Goal: Task Accomplishment & Management: Complete application form

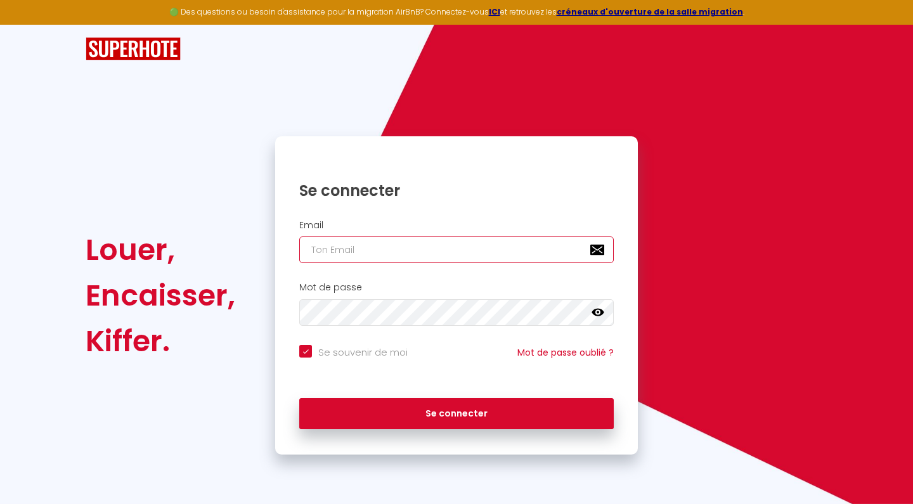
type input "m"
checkbox input "true"
type input "me"
checkbox input "true"
type input "mel"
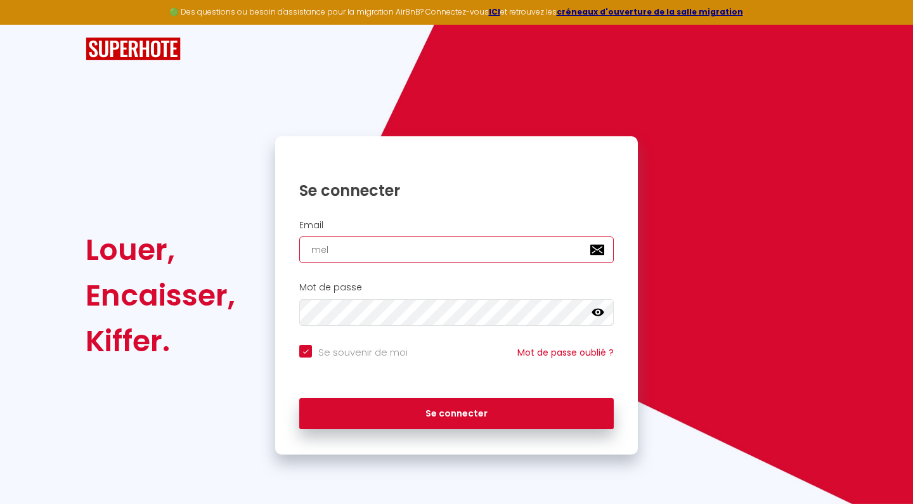
checkbox input "true"
type input "melv"
checkbox input "true"
type input "melvi"
checkbox input "true"
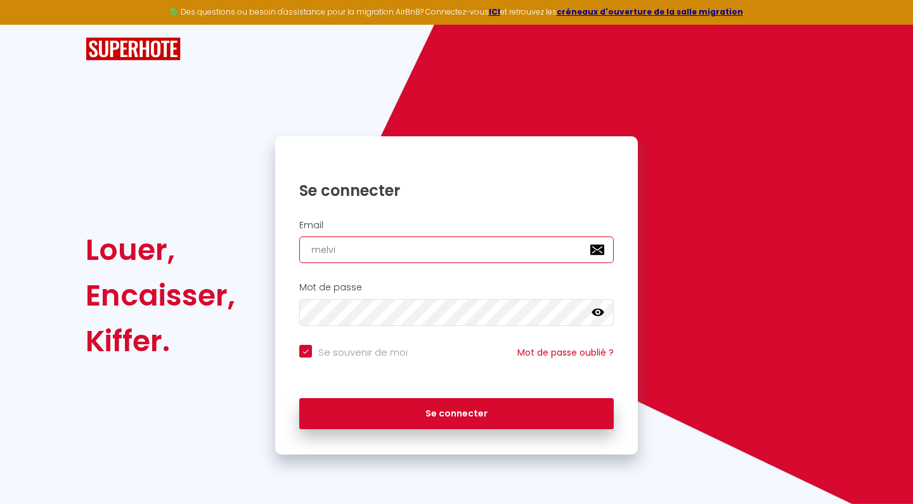
type input "[PERSON_NAME]"
checkbox input "true"
type input "[PERSON_NAME]."
checkbox input "true"
type input "[PERSON_NAME].c"
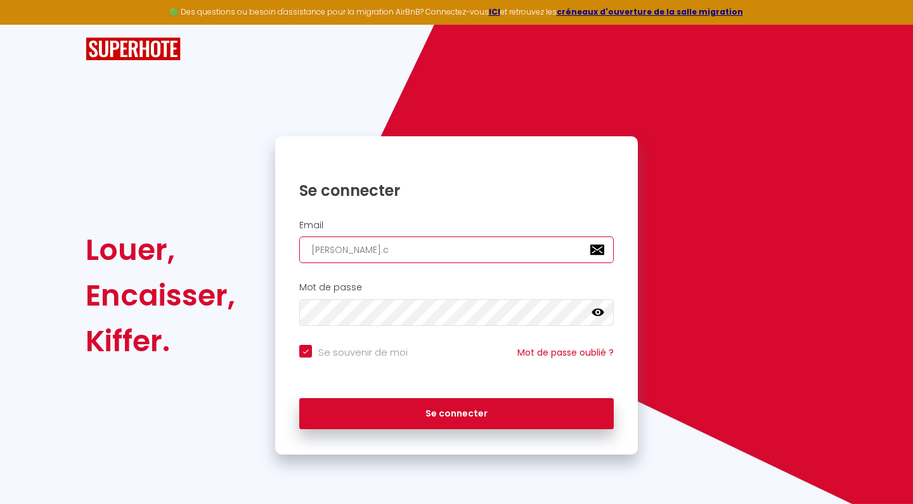
checkbox input "true"
type input "[PERSON_NAME].ce"
checkbox input "true"
type input "[PERSON_NAME].cel"
checkbox input "true"
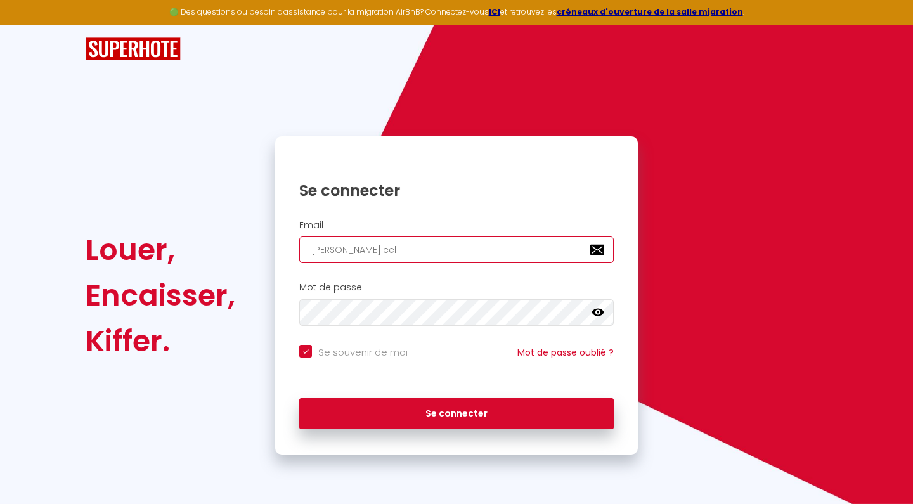
type input "[PERSON_NAME].cell"
checkbox input "true"
type input "[PERSON_NAME].[PERSON_NAME]"
checkbox input "true"
type input "[PERSON_NAME].[PERSON_NAME]"
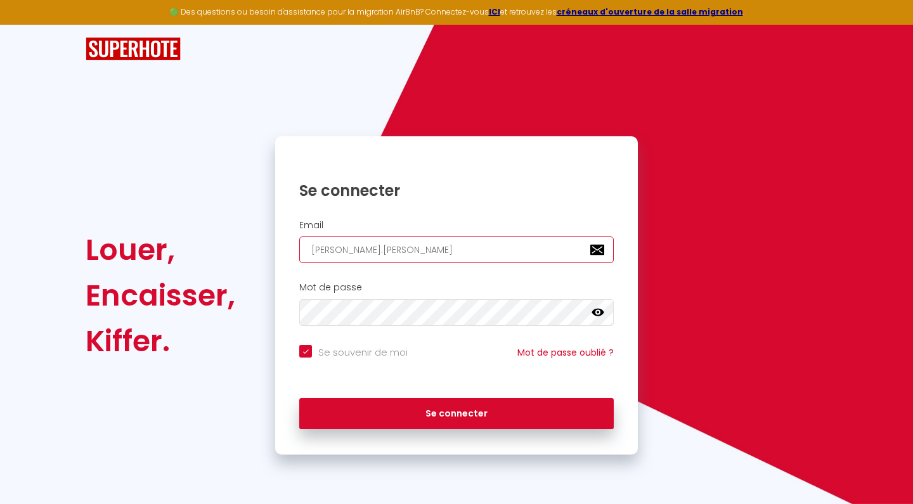
checkbox input "true"
type input "[PERSON_NAME].cellier"
checkbox input "true"
type input "[PERSON_NAME].cellier1"
checkbox input "true"
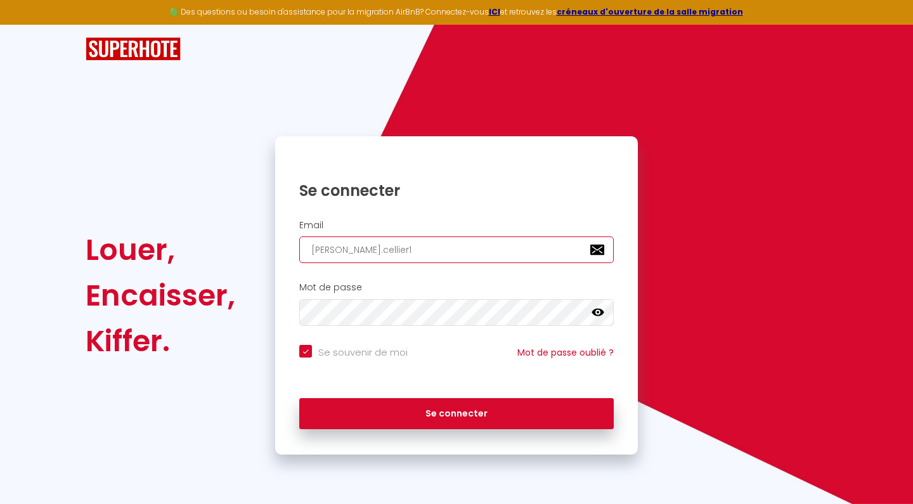
type input "[PERSON_NAME].cellier1@"
checkbox input "true"
type input "[PERSON_NAME].cellier1@g"
checkbox input "true"
type input "[PERSON_NAME].cellier1@gm"
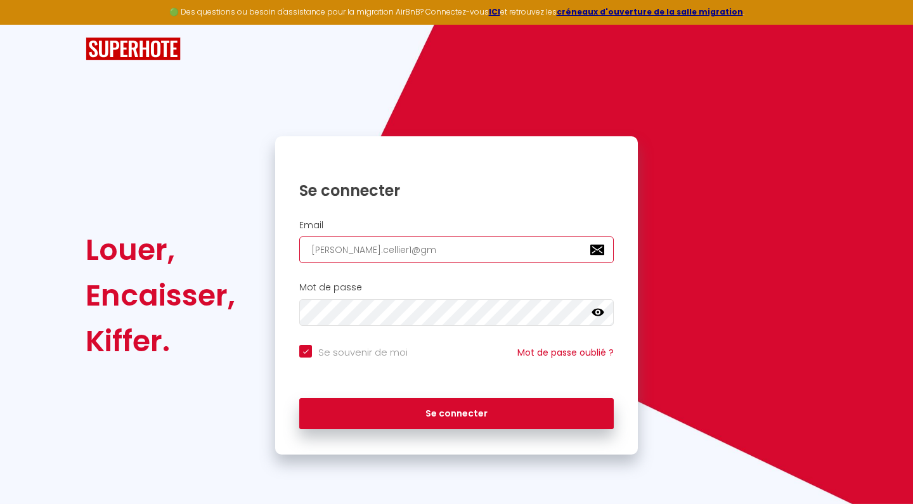
checkbox input "true"
type input "[PERSON_NAME].cellier1@gma"
checkbox input "true"
type input "[PERSON_NAME].cellier1@gmai"
checkbox input "true"
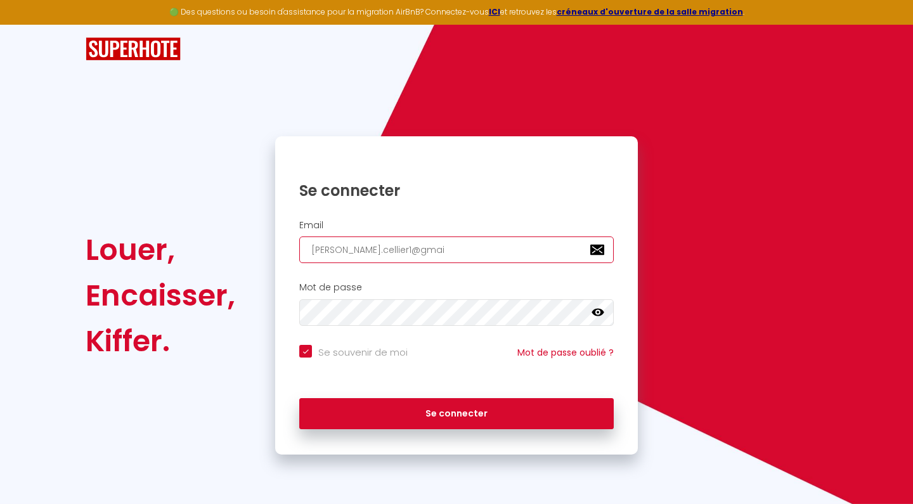
type input "[PERSON_NAME][EMAIL_ADDRESS]"
checkbox input "true"
type input "[PERSON_NAME][EMAIL_ADDRESS]."
checkbox input "true"
type input "[PERSON_NAME].cellier1@gmail.c"
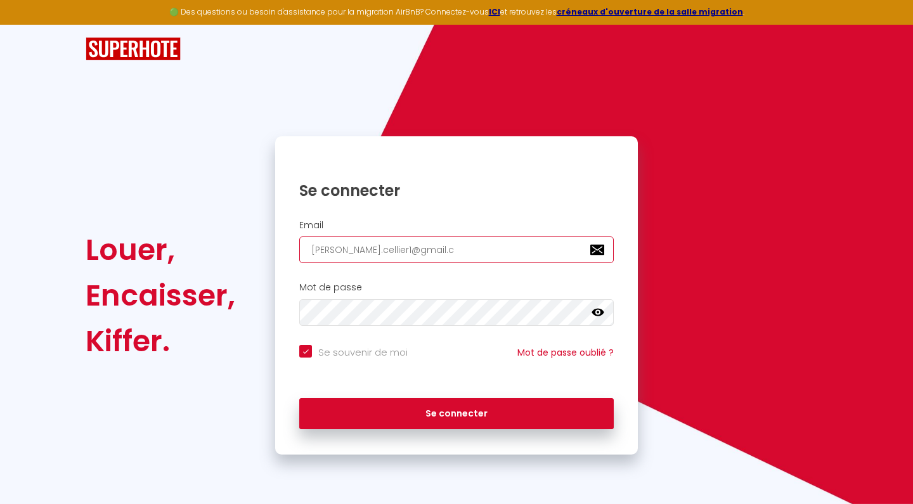
checkbox input "true"
type input "[PERSON_NAME][EMAIL_ADDRESS][DOMAIN_NAME]"
checkbox input "true"
type input "[PERSON_NAME][EMAIL_ADDRESS][DOMAIN_NAME]"
checkbox input "true"
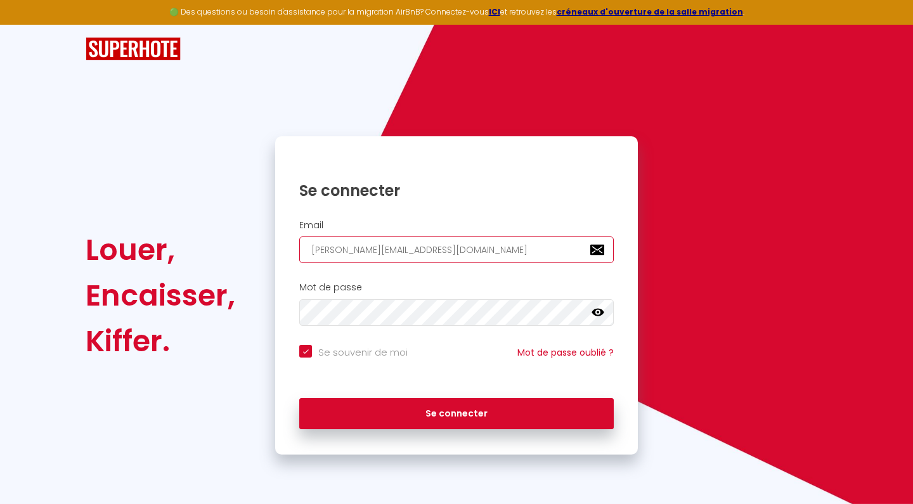
type input "[PERSON_NAME][EMAIL_ADDRESS][DOMAIN_NAME]"
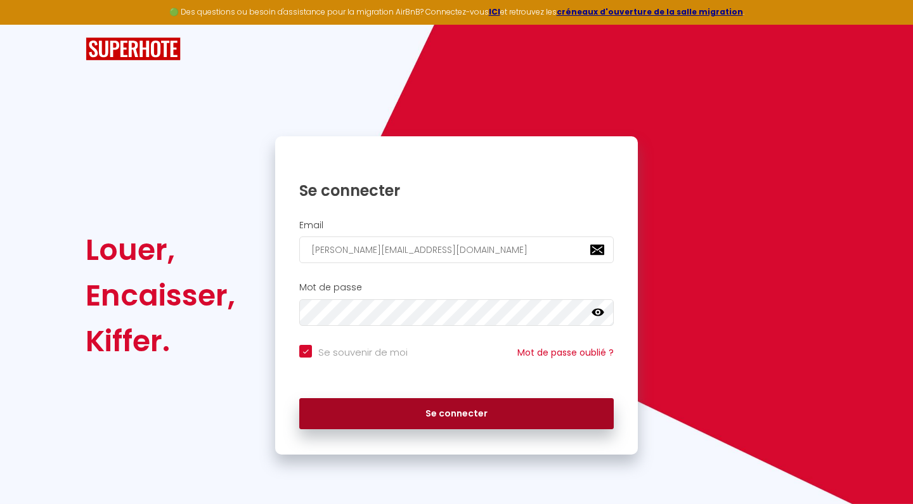
click at [375, 417] on button "Se connecter" at bounding box center [456, 414] width 314 height 32
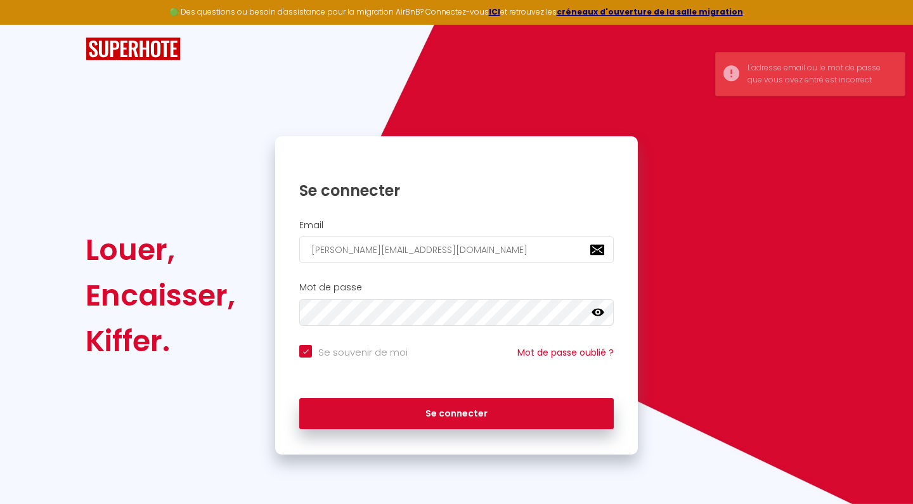
click at [599, 312] on icon at bounding box center [598, 313] width 13 height 8
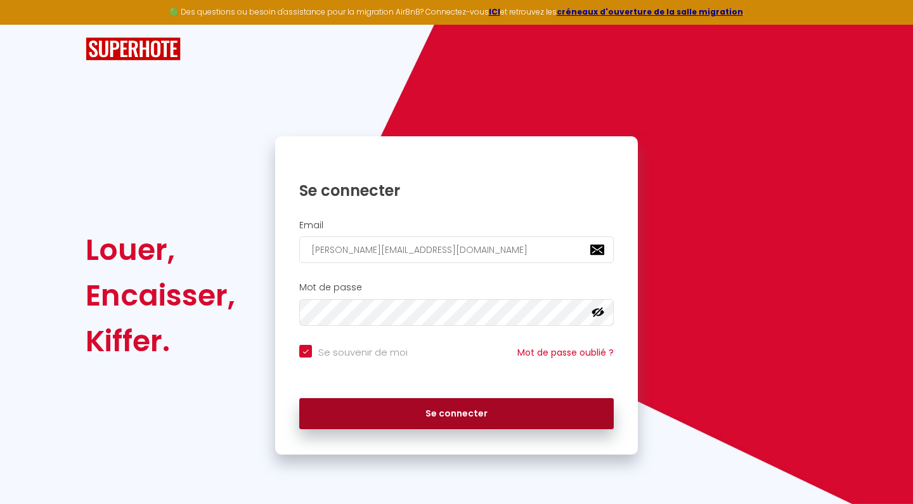
click at [426, 411] on button "Se connecter" at bounding box center [456, 414] width 314 height 32
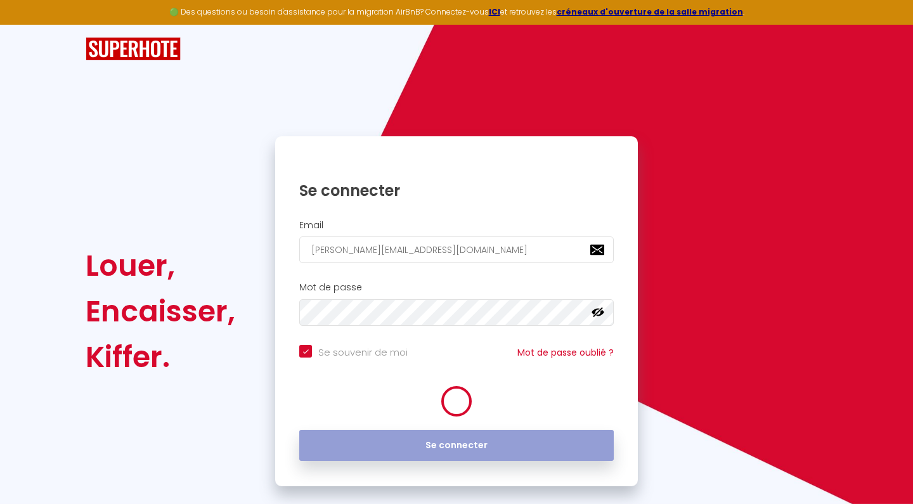
checkbox input "true"
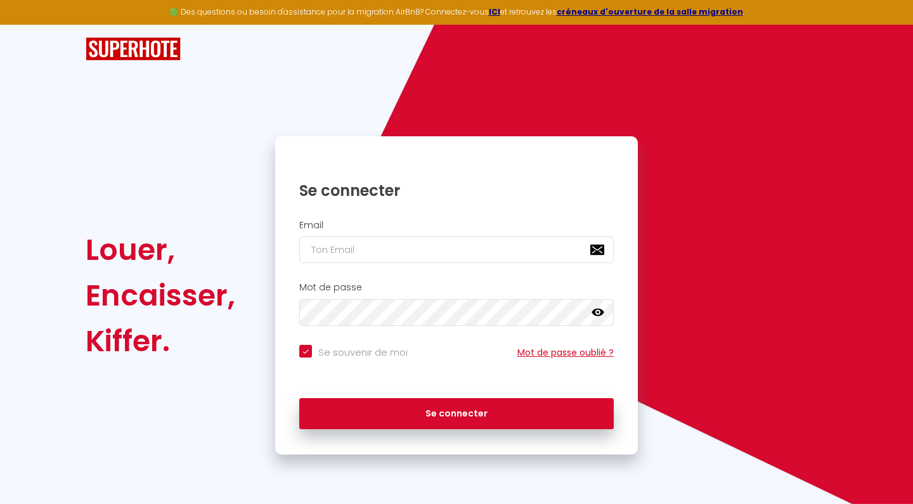
click at [539, 355] on link "Mot de passe oublié ?" at bounding box center [565, 352] width 96 height 13
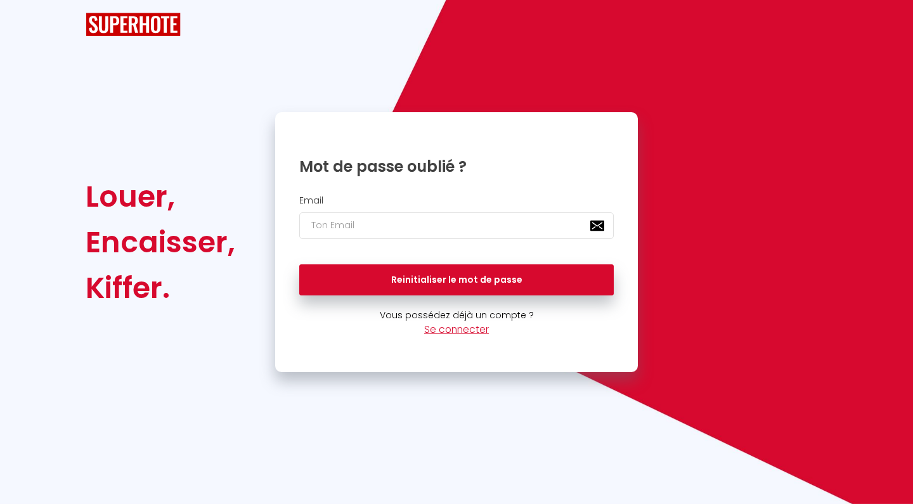
click at [451, 328] on link "Se connecter" at bounding box center [456, 329] width 65 height 13
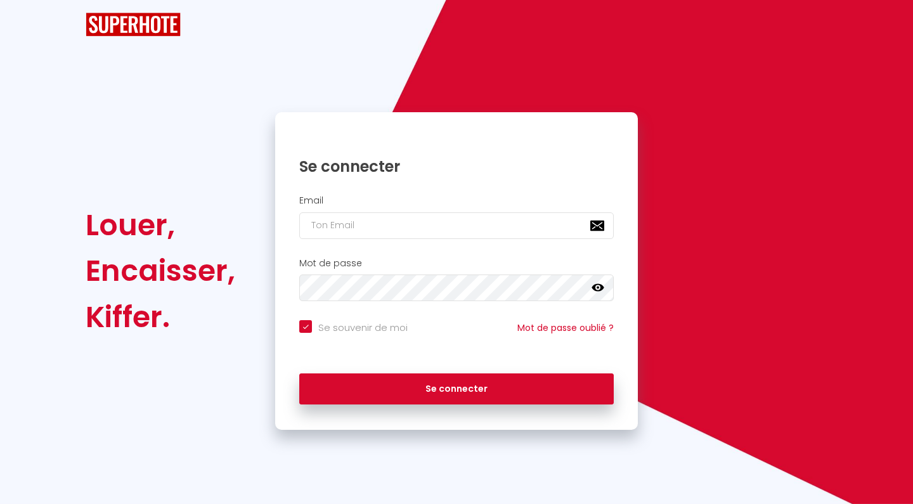
checkbox input "true"
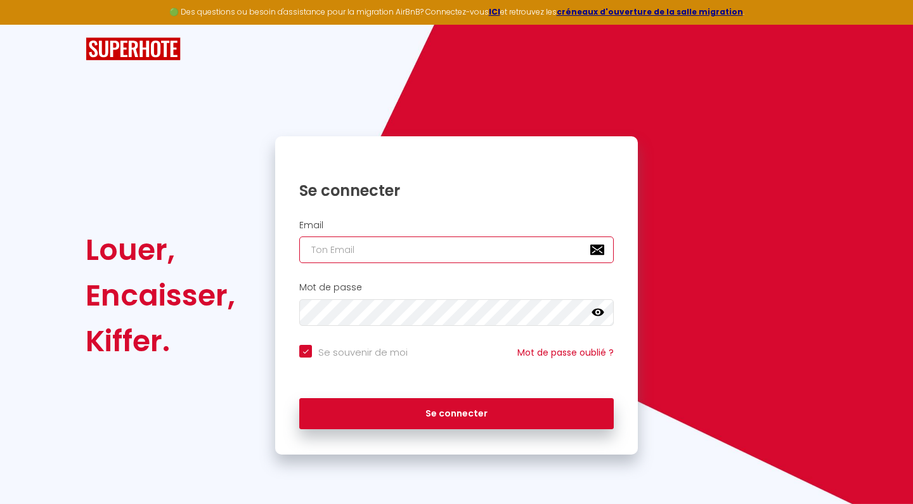
type input "m"
checkbox input "true"
type input "me"
checkbox input "true"
type input "mel"
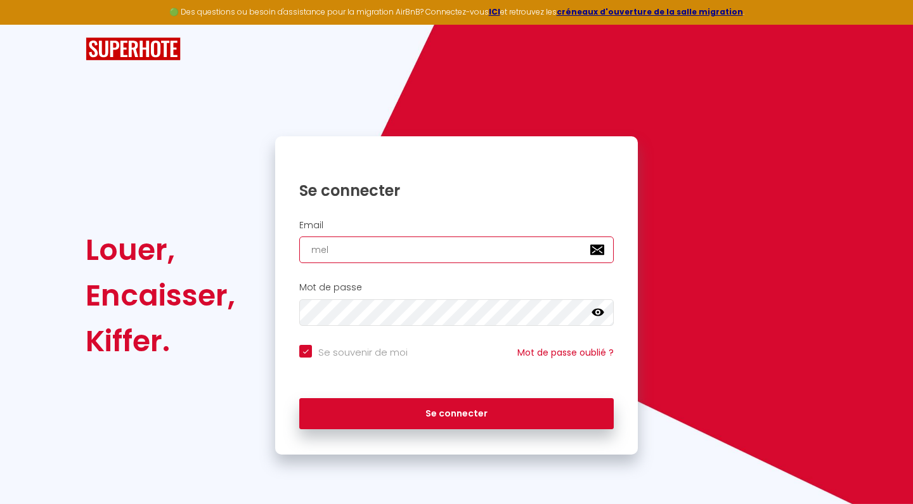
checkbox input "true"
type input "melv"
checkbox input "true"
type input "melvi"
checkbox input "true"
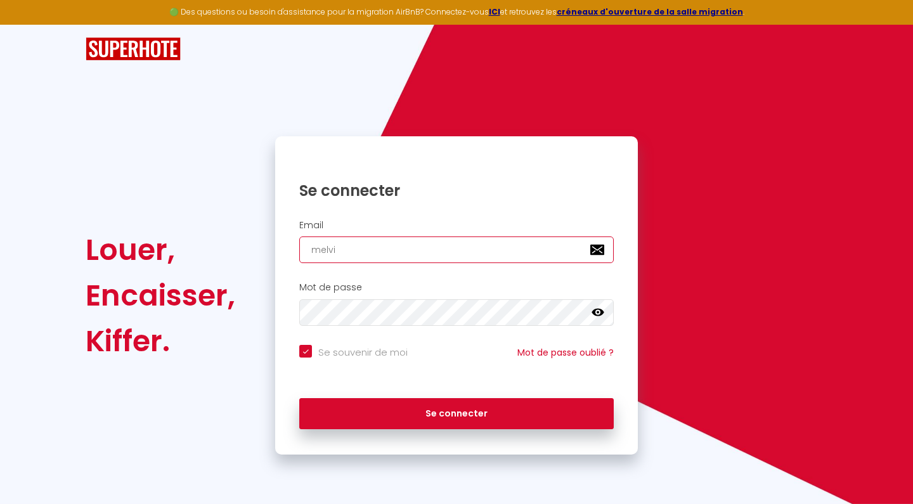
type input "[PERSON_NAME]"
checkbox input "true"
type input "[PERSON_NAME]."
checkbox input "true"
type input "[PERSON_NAME].c"
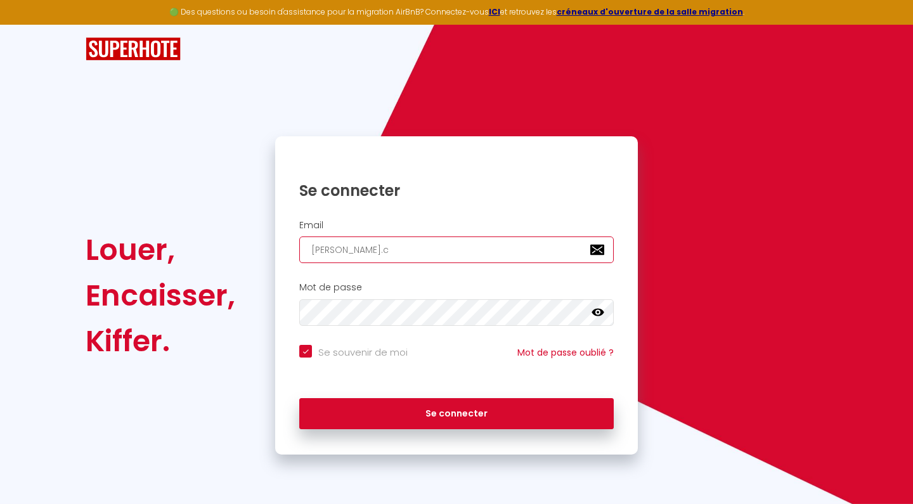
checkbox input "true"
type input "[PERSON_NAME].ce"
checkbox input "true"
type input "[PERSON_NAME].cel"
checkbox input "true"
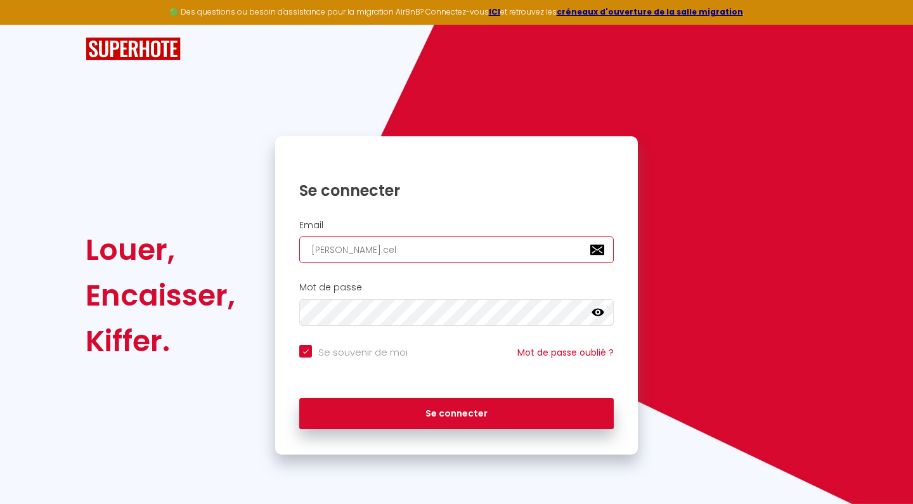
type input "[PERSON_NAME].cell"
checkbox input "true"
type input "[PERSON_NAME].[PERSON_NAME]"
checkbox input "true"
type input "[PERSON_NAME].[PERSON_NAME]"
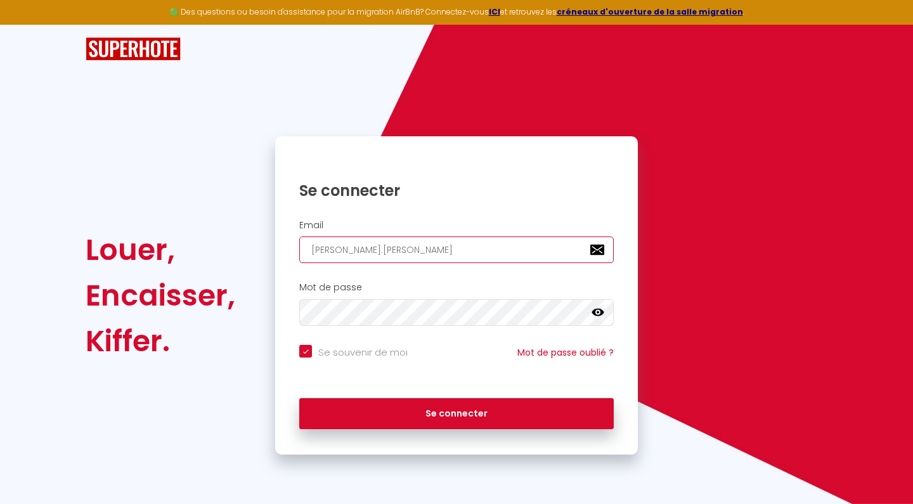
checkbox input "true"
type input "[PERSON_NAME].cellier"
checkbox input "true"
type input "[PERSON_NAME].cellier@"
checkbox input "true"
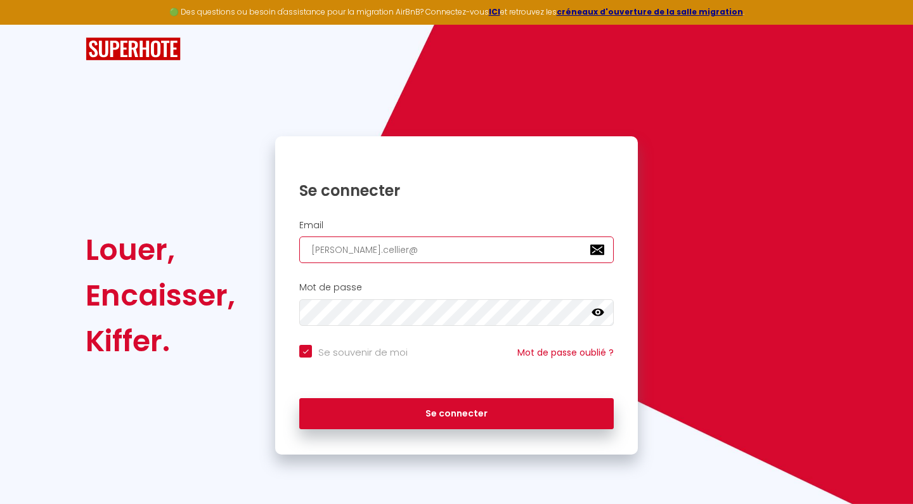
type input "[PERSON_NAME].cellier"
checkbox input "true"
type input "[PERSON_NAME].cellier1"
checkbox input "true"
type input "[PERSON_NAME].cellier1@"
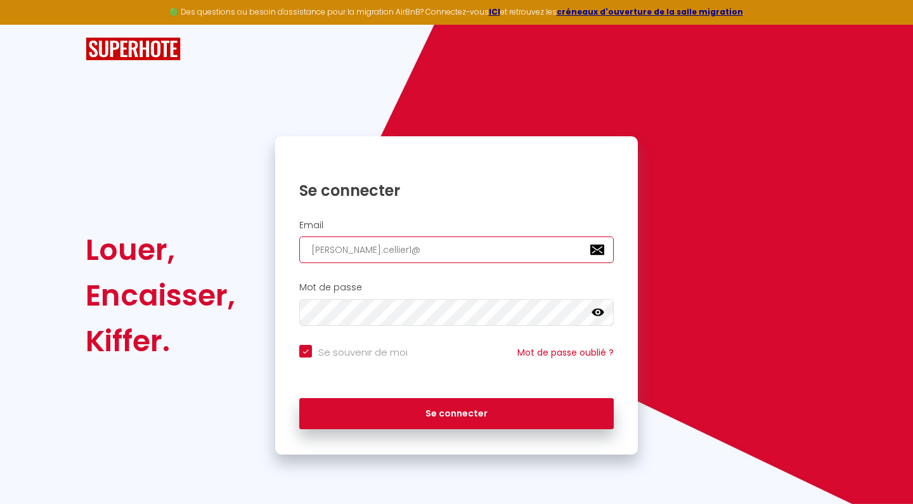
checkbox input "true"
type input "[PERSON_NAME].cellier1@g"
checkbox input "true"
type input "[PERSON_NAME].cellier1@gm"
checkbox input "true"
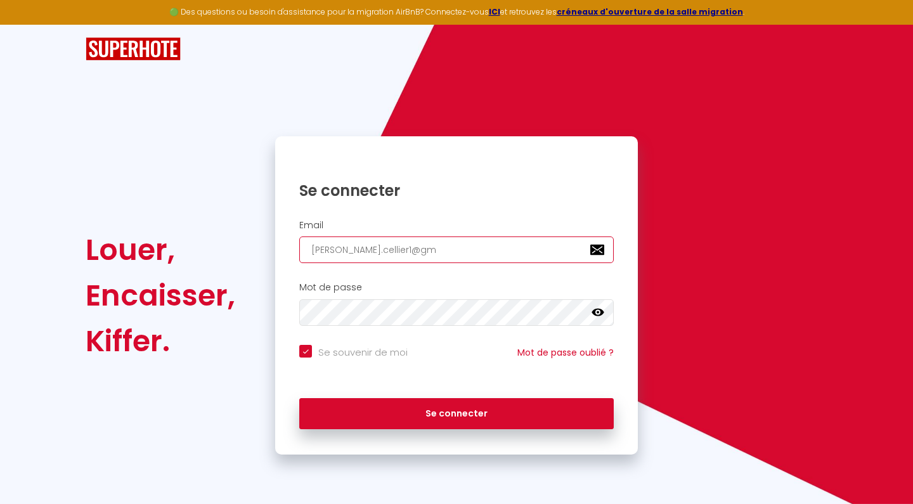
type input "[PERSON_NAME].cellier1@gma"
checkbox input "true"
type input "[PERSON_NAME].cellier1@gmai"
checkbox input "true"
type input "[PERSON_NAME][EMAIL_ADDRESS]"
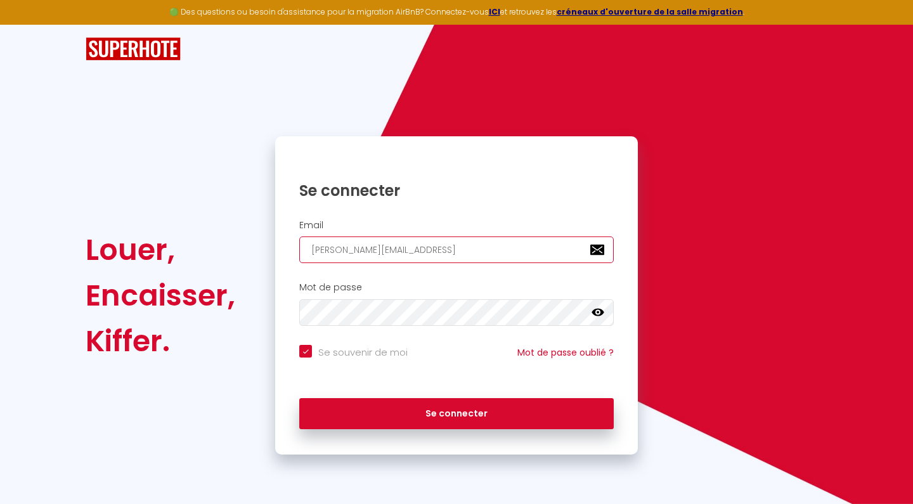
checkbox input "true"
type input "[PERSON_NAME][EMAIL_ADDRESS]."
checkbox input "true"
type input "[PERSON_NAME].cellier1@gmail.c"
checkbox input "true"
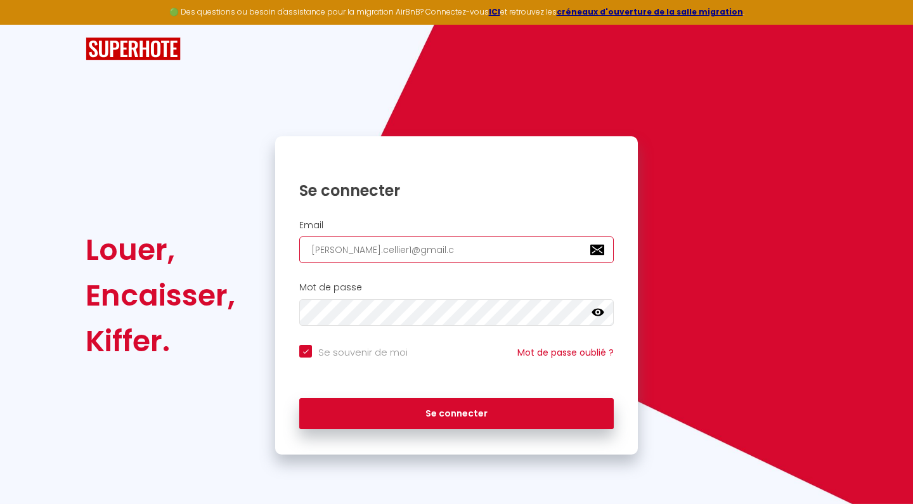
type input "[PERSON_NAME][EMAIL_ADDRESS][DOMAIN_NAME]"
checkbox input "true"
type input "[PERSON_NAME][EMAIL_ADDRESS][DOMAIN_NAME]"
checkbox input "true"
type input "[PERSON_NAME][EMAIL_ADDRESS][DOMAIN_NAME]"
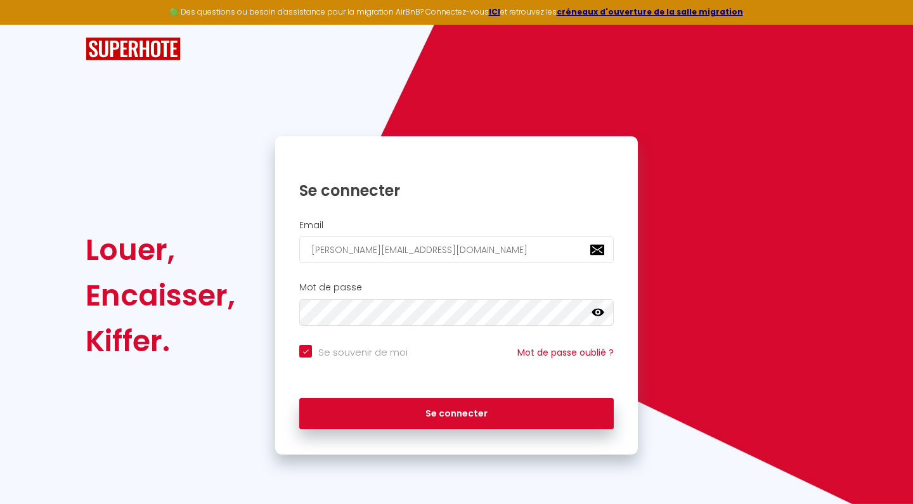
click at [604, 316] on icon at bounding box center [598, 312] width 13 height 13
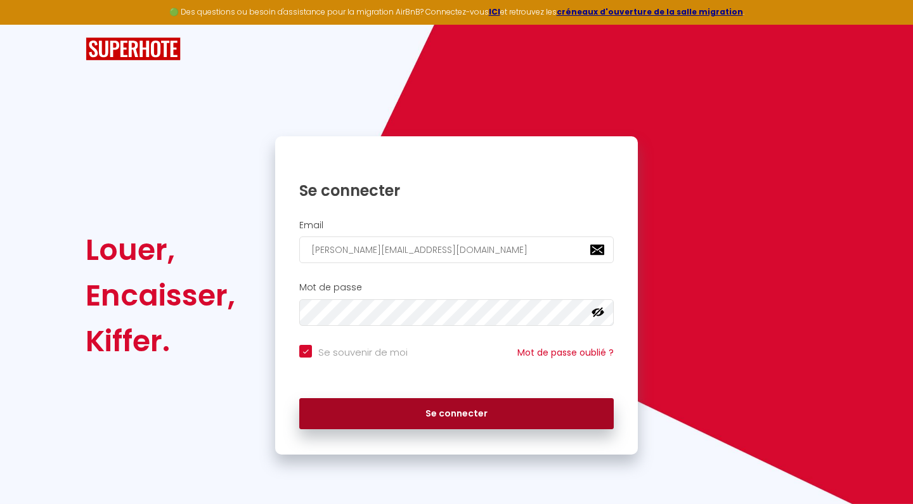
click at [422, 425] on button "Se connecter" at bounding box center [456, 414] width 314 height 32
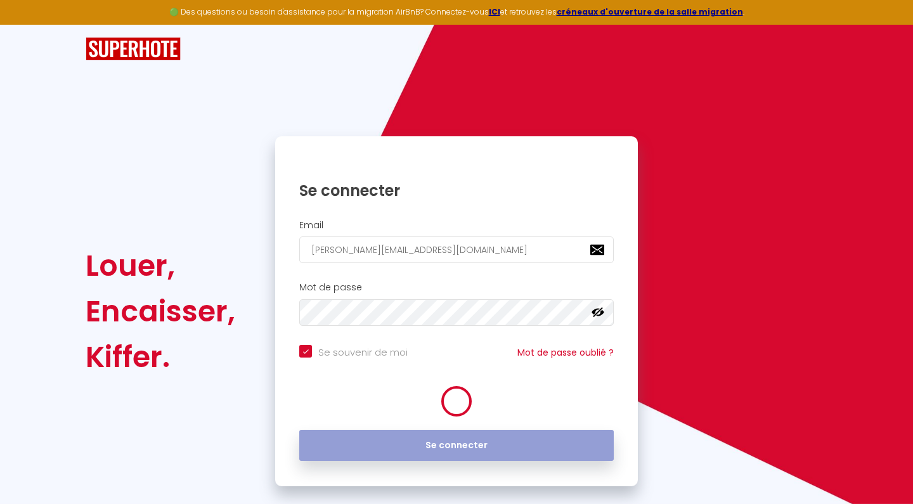
checkbox input "true"
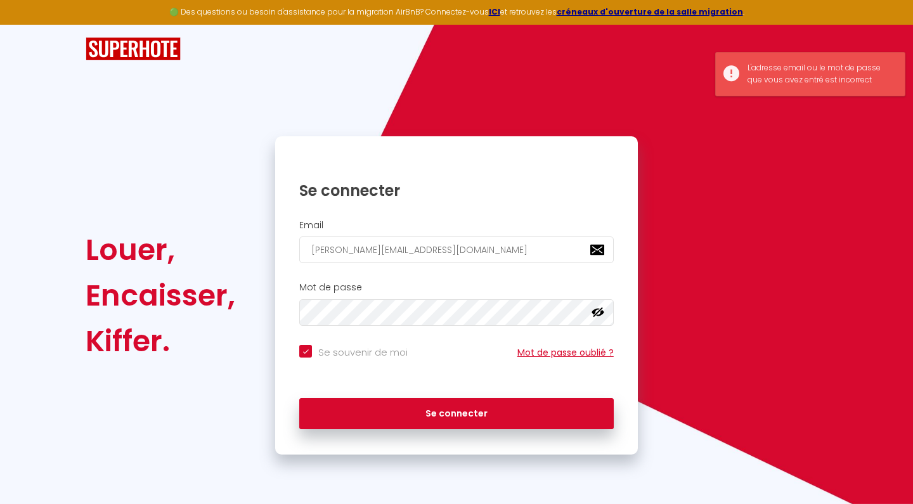
click at [562, 355] on link "Mot de passe oublié ?" at bounding box center [565, 352] width 96 height 13
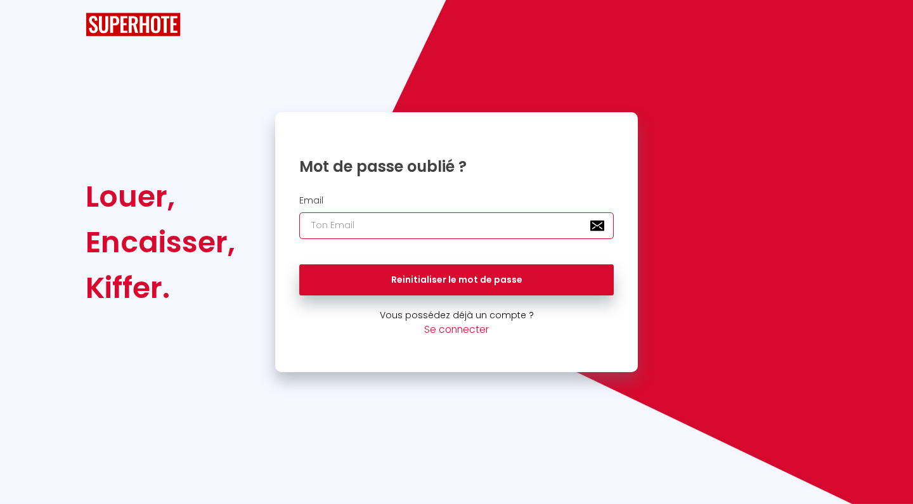
click at [411, 221] on input "email" at bounding box center [456, 225] width 314 height 27
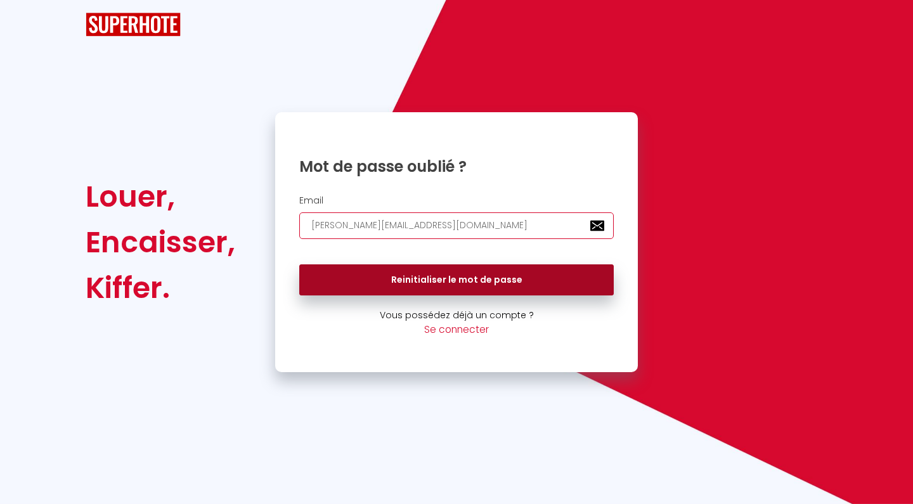
type input "[PERSON_NAME][EMAIL_ADDRESS][DOMAIN_NAME]"
click at [451, 284] on button "Reinitialiser le mot de passe" at bounding box center [456, 280] width 314 height 32
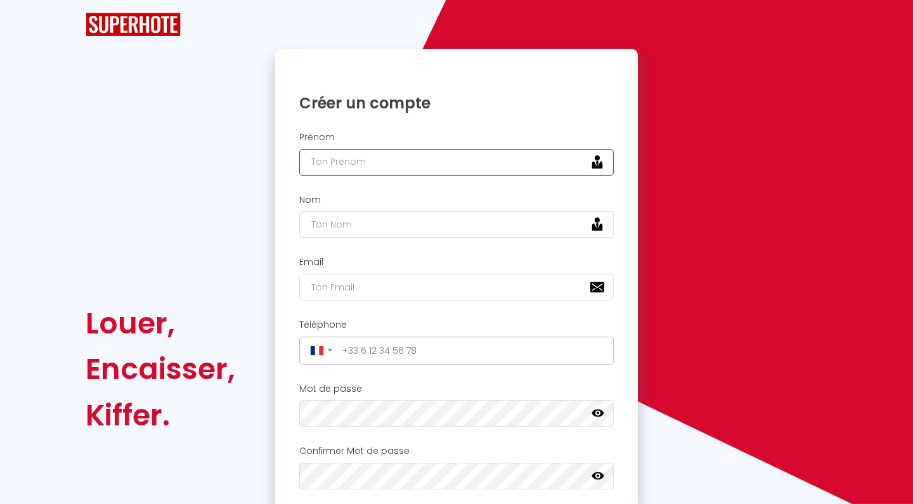
click at [433, 156] on input "text" at bounding box center [456, 162] width 314 height 27
type input "[PERSON_NAME]"
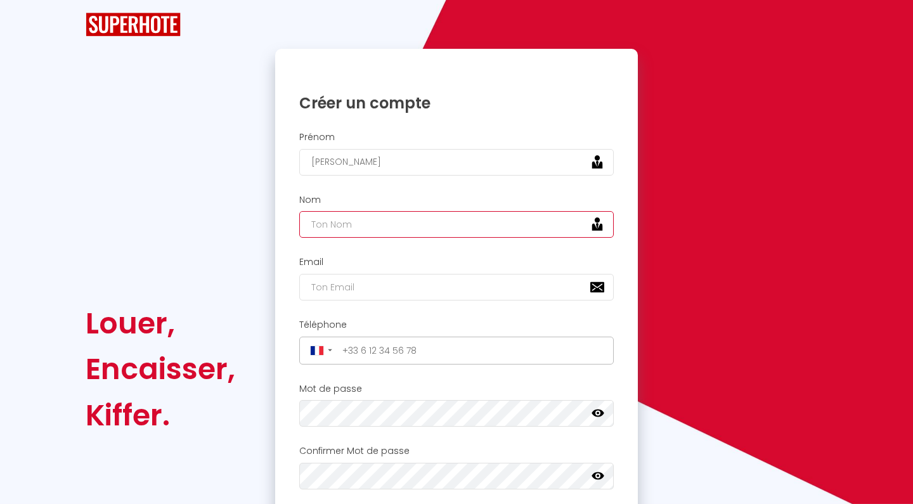
click at [443, 211] on input "text" at bounding box center [456, 224] width 314 height 27
type input "cellier"
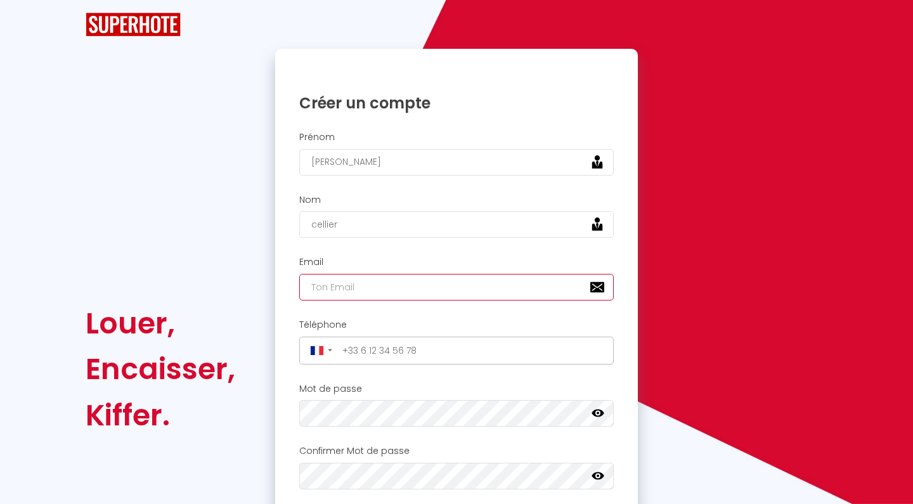
click at [432, 286] on input "email" at bounding box center [456, 287] width 314 height 27
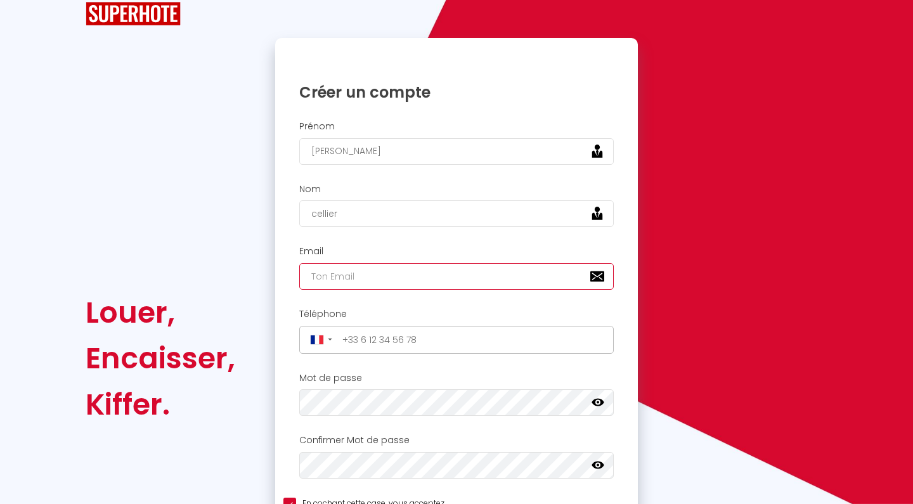
scroll to position [21, 0]
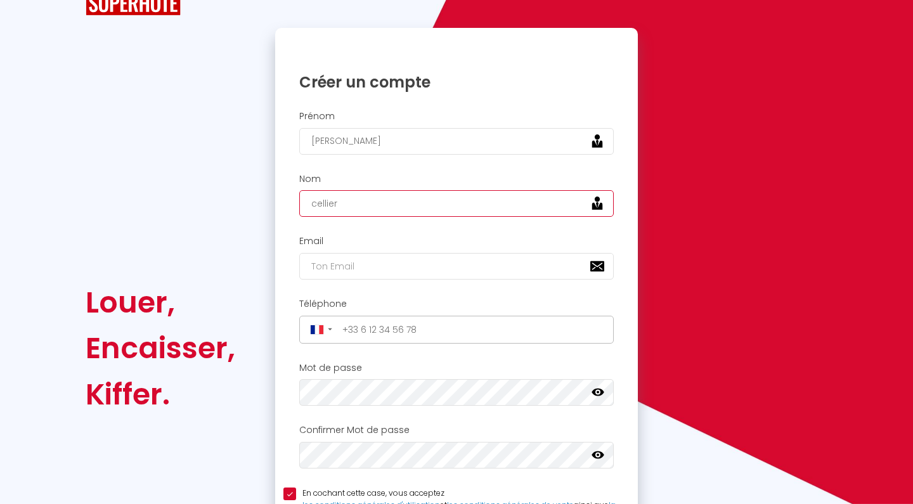
drag, startPoint x: 394, startPoint y: 212, endPoint x: 308, endPoint y: 210, distance: 86.3
click at [308, 210] on input "cellier" at bounding box center [456, 203] width 314 height 27
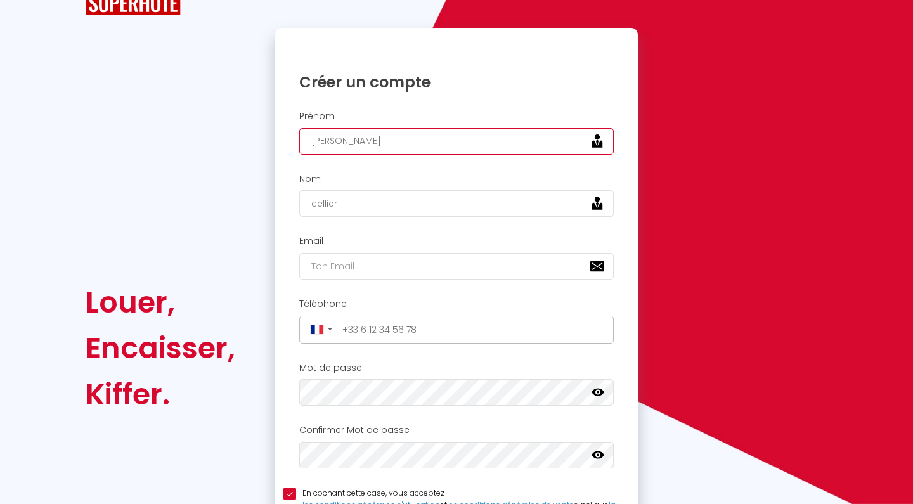
click at [319, 139] on input "[PERSON_NAME]" at bounding box center [456, 141] width 314 height 27
type input "Melvin"
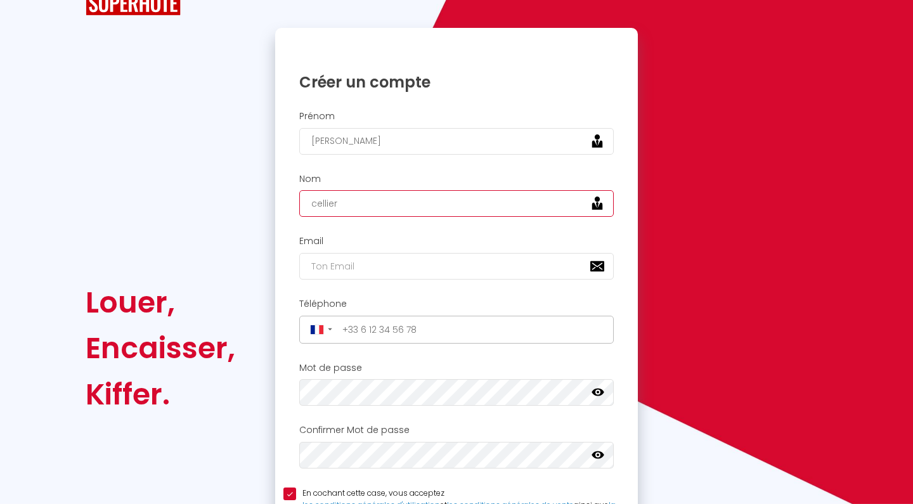
drag, startPoint x: 351, startPoint y: 200, endPoint x: 285, endPoint y: 200, distance: 66.6
click at [285, 200] on div "Nom cellier" at bounding box center [456, 196] width 346 height 44
type input "CELLIER"
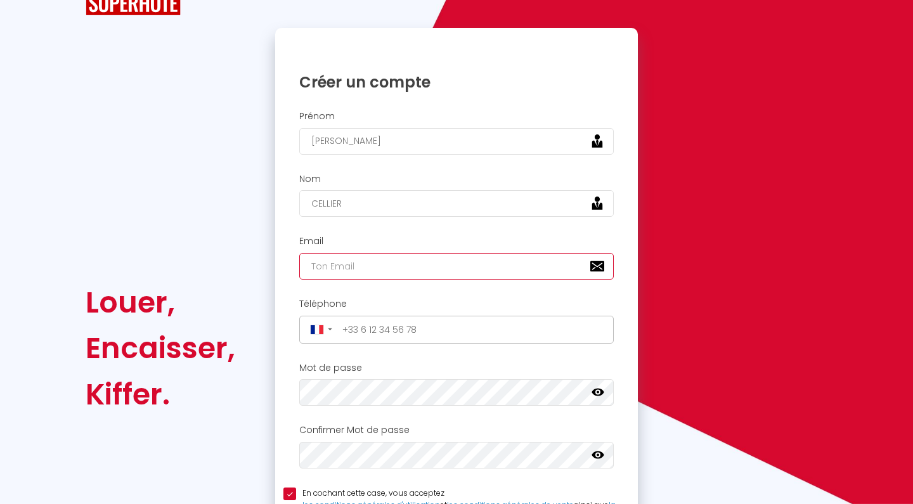
click at [336, 259] on input "email" at bounding box center [456, 266] width 314 height 27
type input "M"
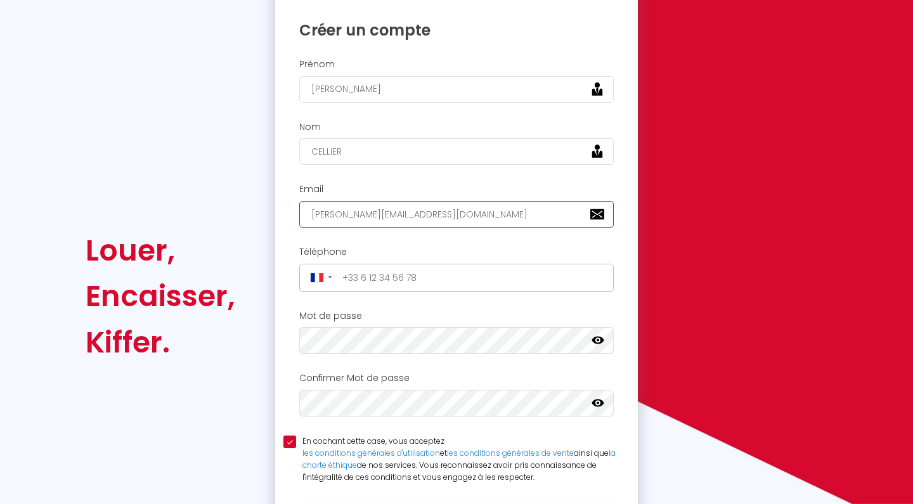
scroll to position [79, 0]
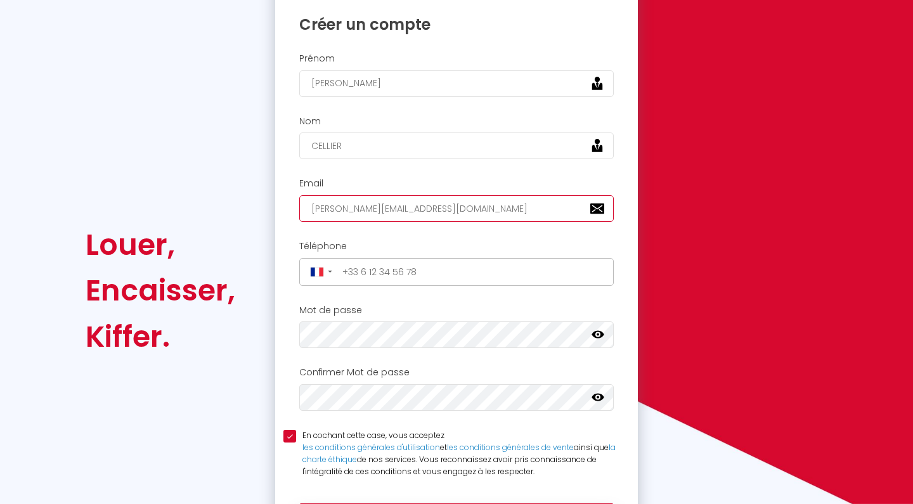
type input "[PERSON_NAME][EMAIL_ADDRESS][DOMAIN_NAME]"
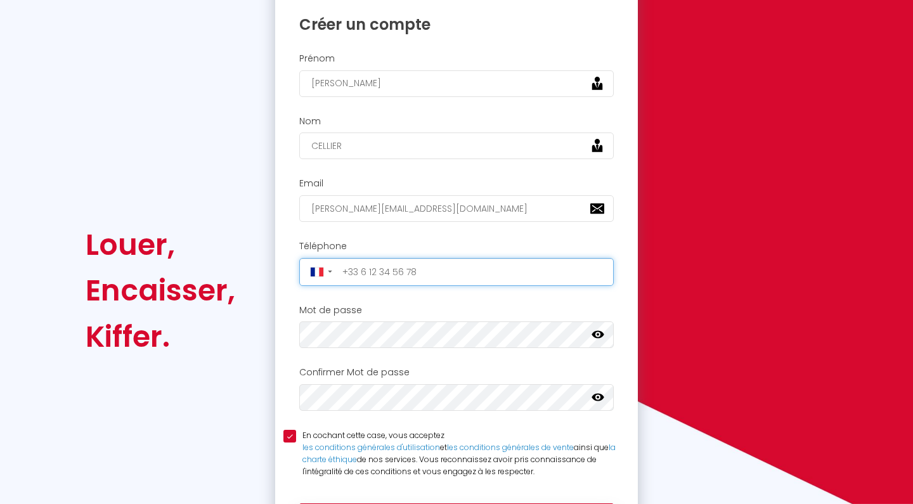
click at [354, 272] on input "tel" at bounding box center [474, 272] width 272 height 20
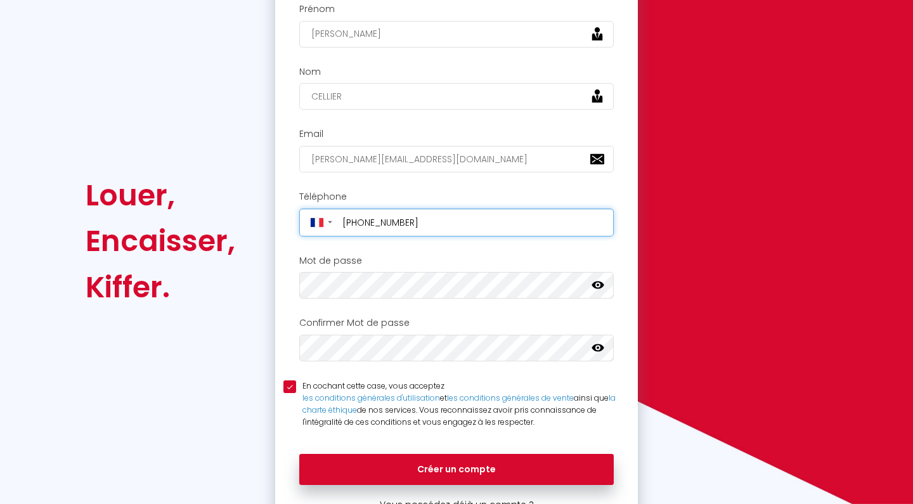
scroll to position [131, 0]
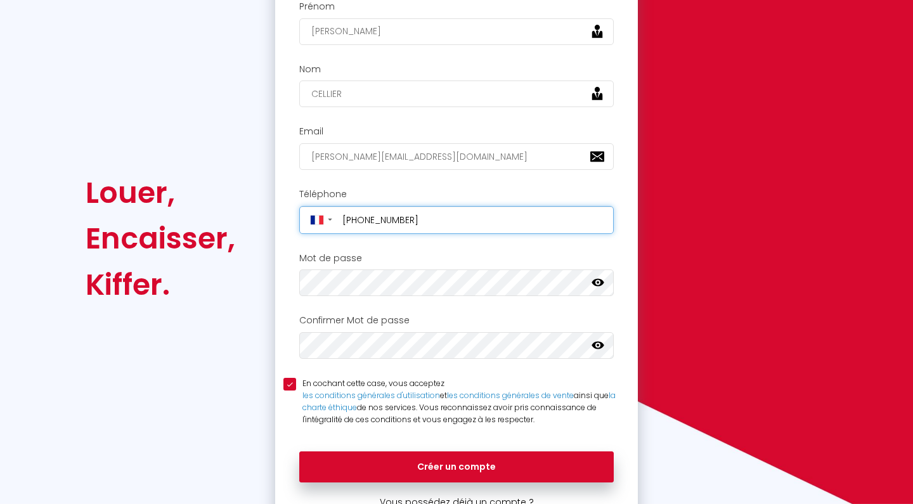
type input "+33689033279"
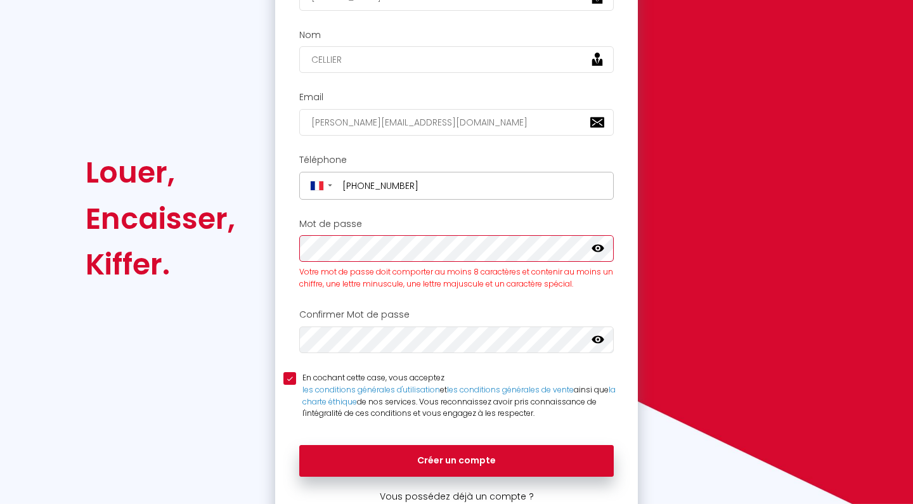
scroll to position [171, 0]
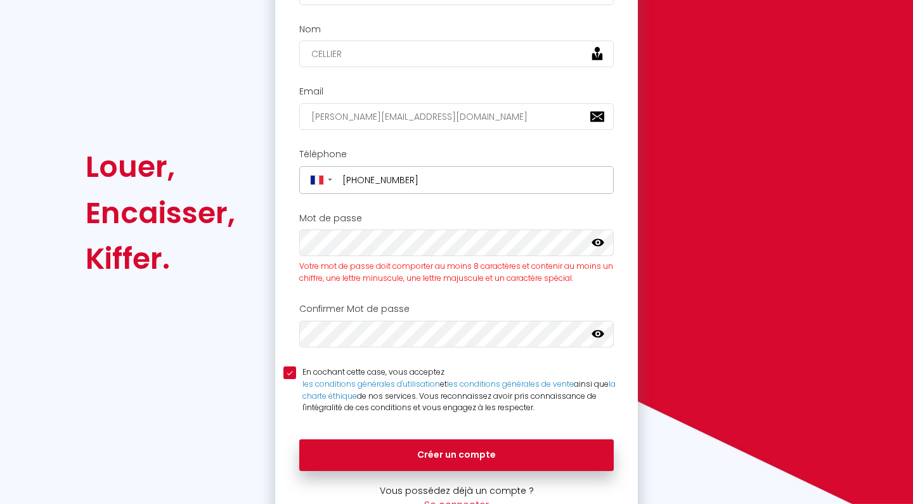
click at [599, 242] on icon at bounding box center [598, 242] width 13 height 13
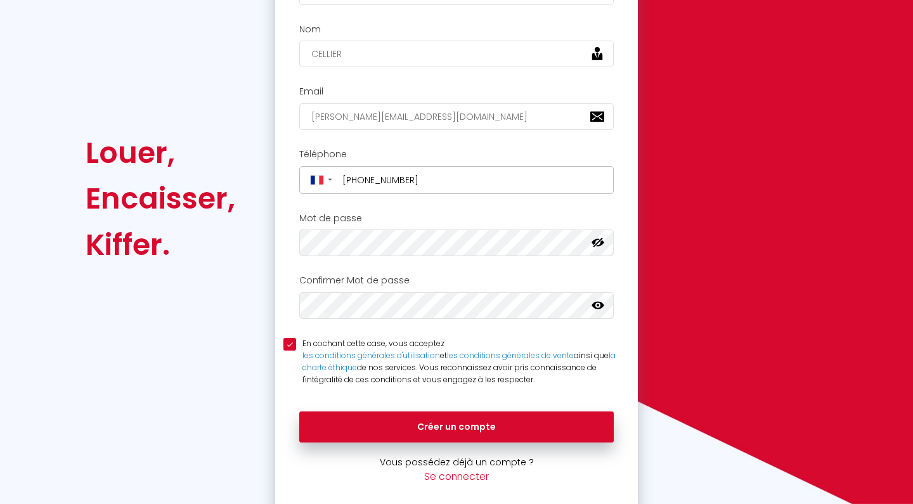
click at [602, 302] on icon at bounding box center [598, 306] width 13 height 8
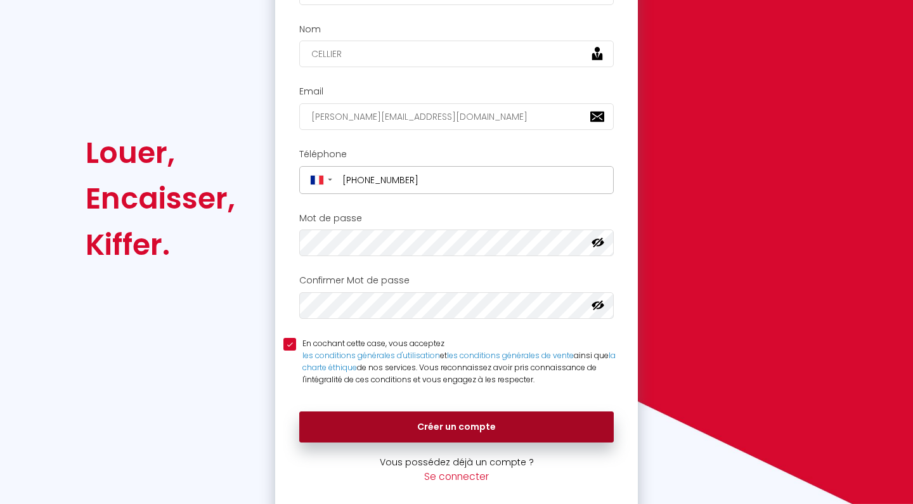
click at [391, 422] on button "Créer un compte" at bounding box center [456, 427] width 314 height 32
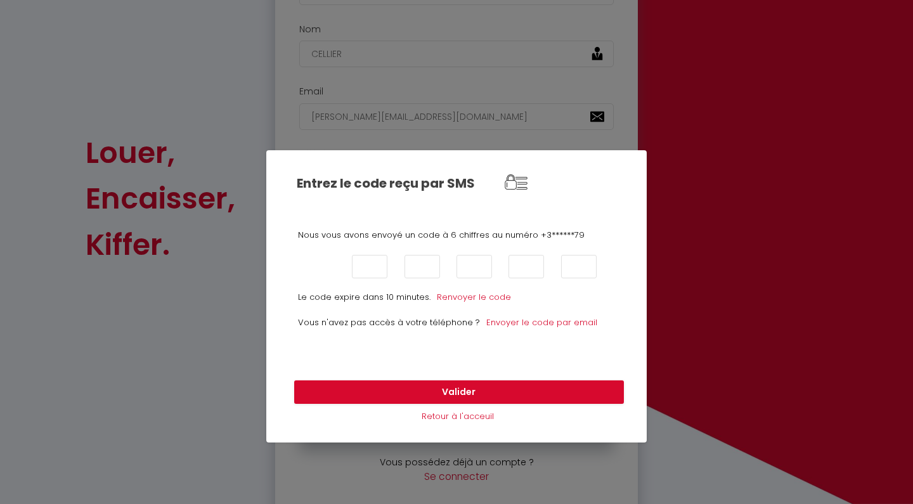
click at [315, 262] on input "text" at bounding box center [318, 266] width 36 height 23
type input "4"
type input "3"
type input "9"
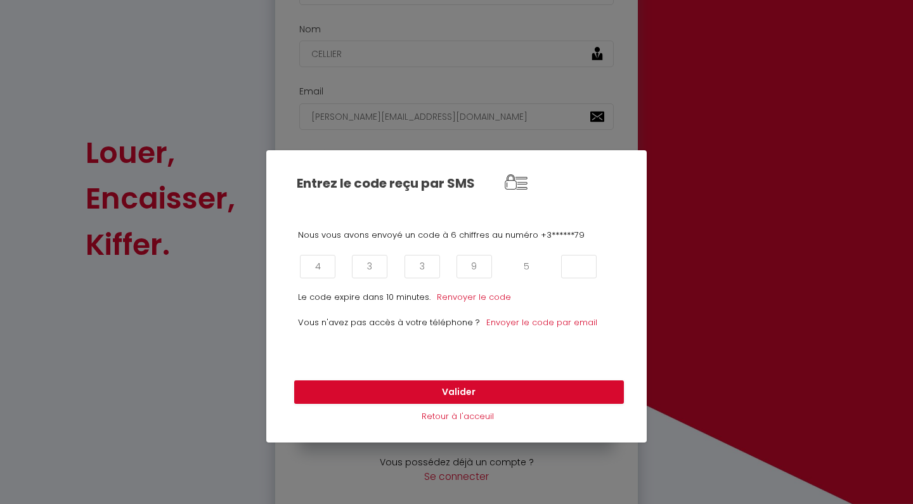
type input "5"
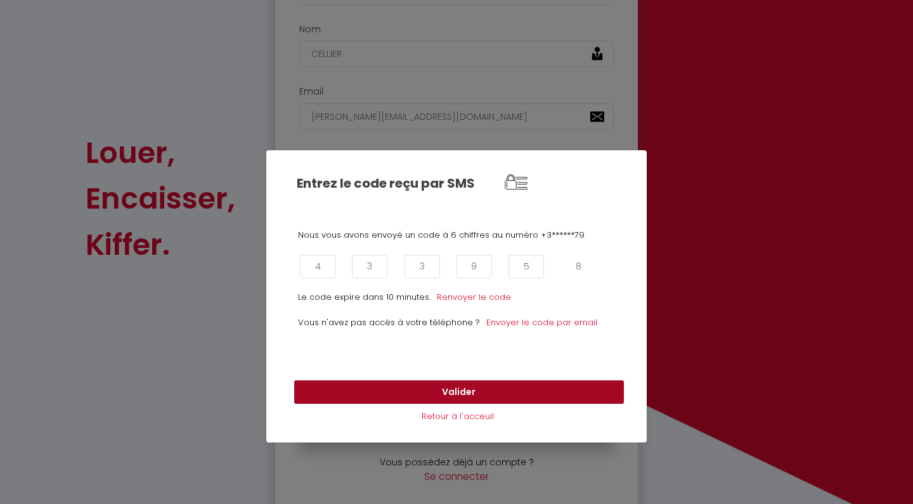
type input "8"
click at [358, 393] on button "Valider" at bounding box center [459, 392] width 330 height 24
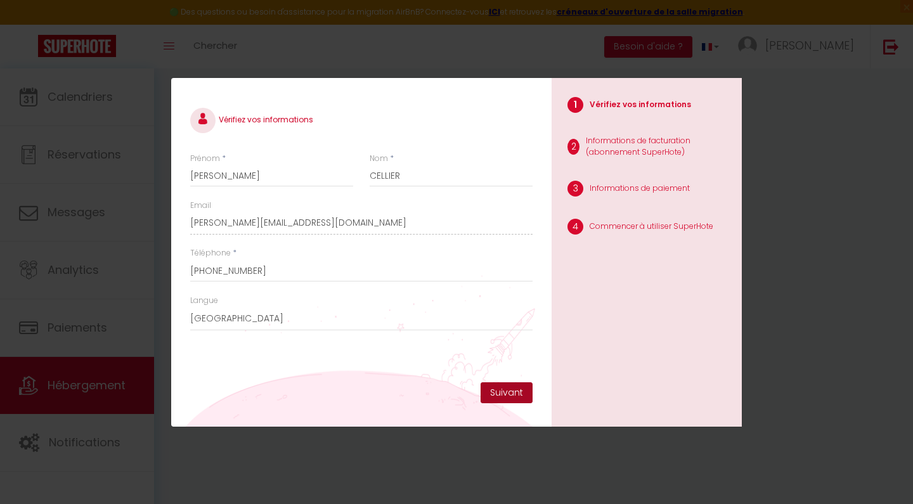
click at [503, 392] on button "Suivant" at bounding box center [507, 393] width 52 height 22
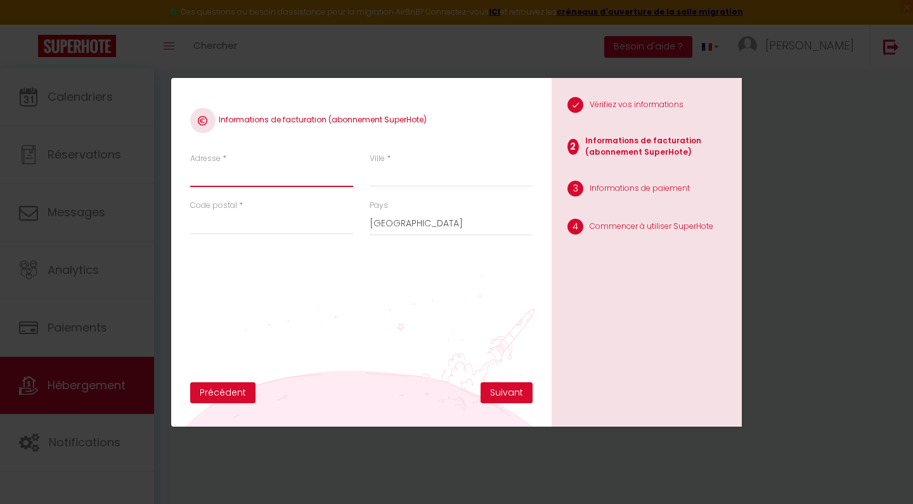
click at [230, 170] on input "Adresse" at bounding box center [271, 175] width 163 height 23
type input "279 chemin de bel air"
click at [398, 178] on input "Ville" at bounding box center [451, 175] width 163 height 23
click at [285, 228] on input "Code postal" at bounding box center [271, 223] width 163 height 23
type input "42330"
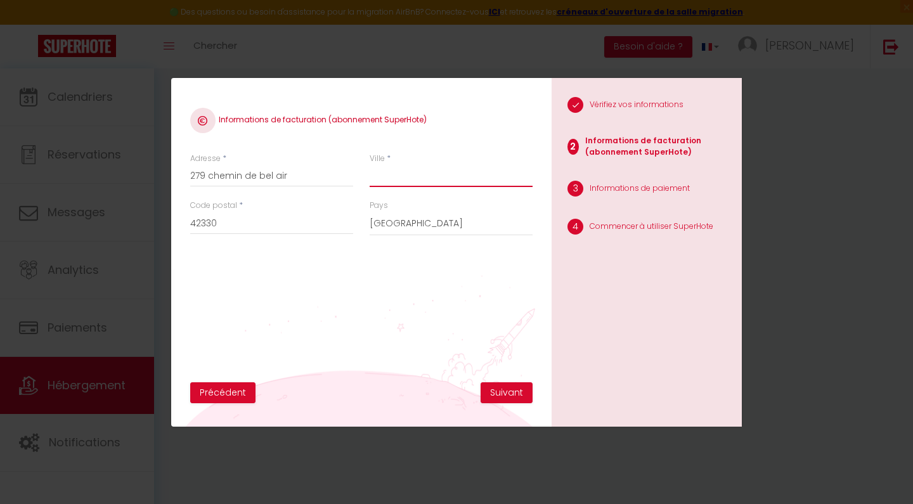
click at [460, 169] on input "Ville" at bounding box center [451, 175] width 163 height 23
type input "saint bonnet ls oules"
click at [509, 392] on button "Suivant" at bounding box center [507, 393] width 52 height 22
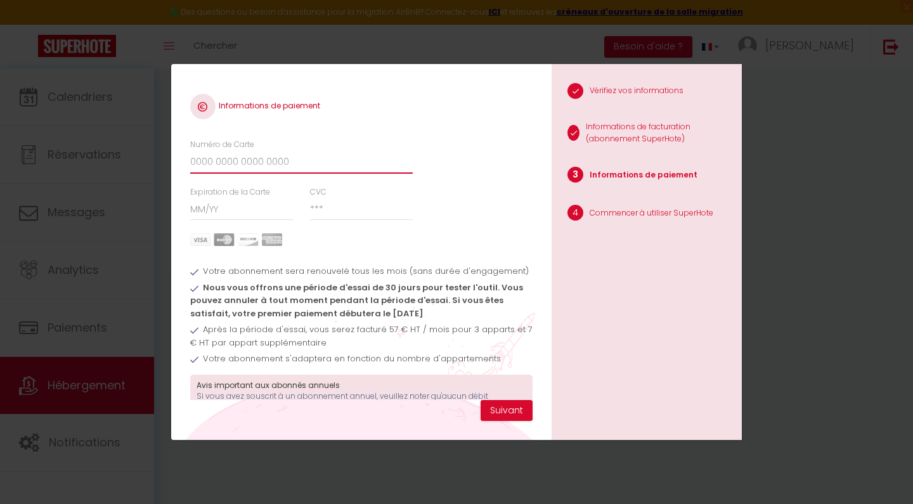
click at [285, 165] on input "Numéro de Carte" at bounding box center [301, 162] width 223 height 23
type input "4977980009299854"
click at [245, 211] on input "Expiration de la Carte" at bounding box center [241, 209] width 103 height 23
type input "09 / 28"
click at [341, 212] on input "CVC" at bounding box center [361, 209] width 103 height 23
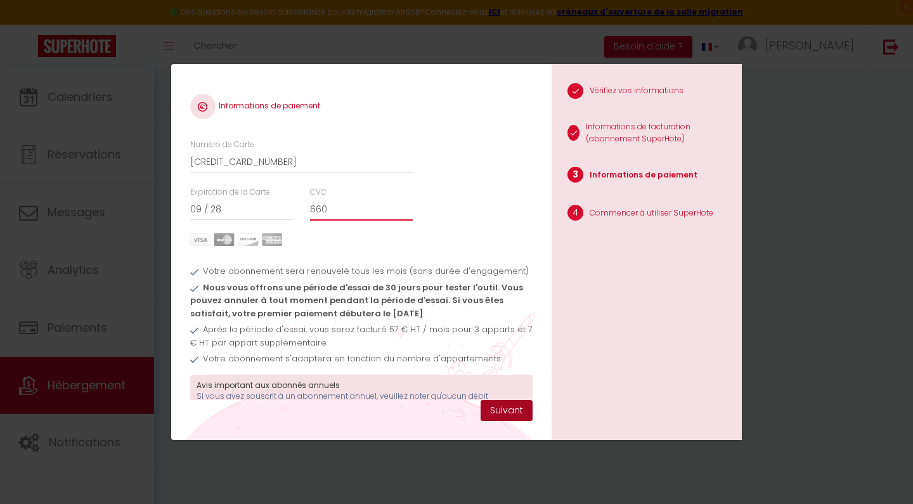
type input "660"
click at [509, 415] on button "Suivant" at bounding box center [507, 411] width 52 height 22
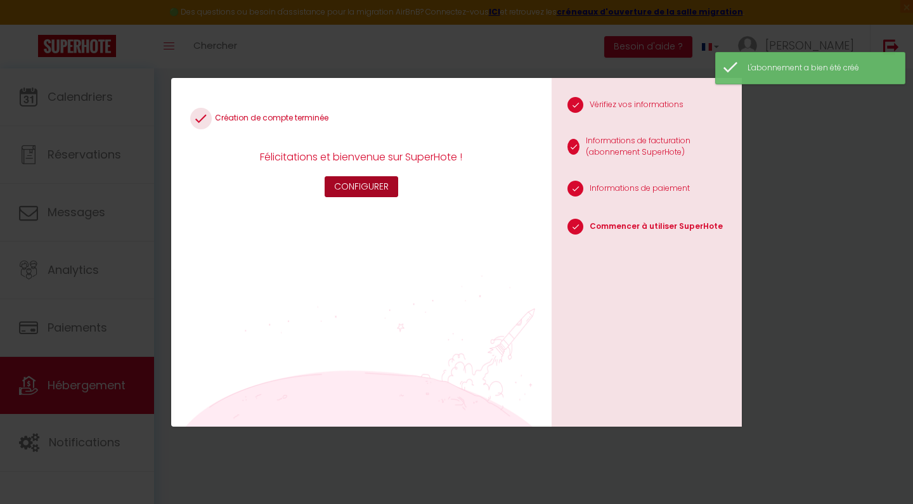
click at [354, 181] on button "Configurer" at bounding box center [362, 187] width 74 height 22
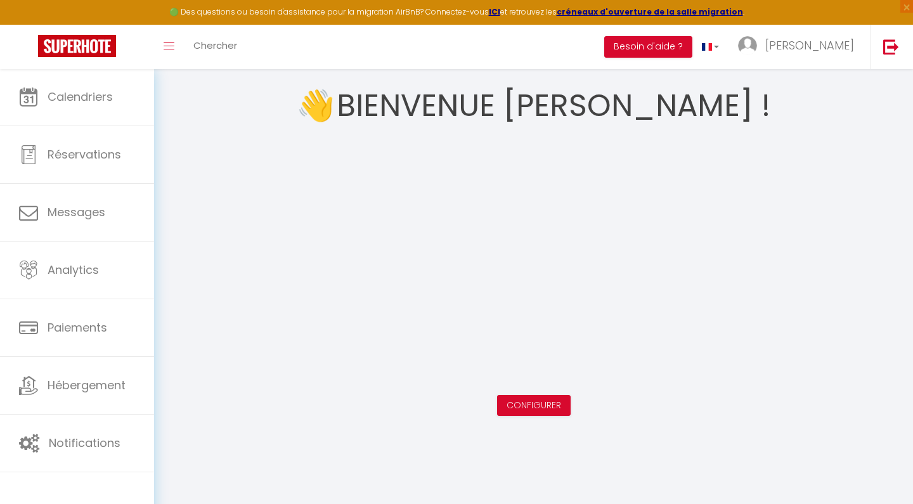
scroll to position [68, 0]
click at [537, 406] on link "Configurer" at bounding box center [534, 405] width 55 height 13
